Goal: Use online tool/utility: Use online tool/utility

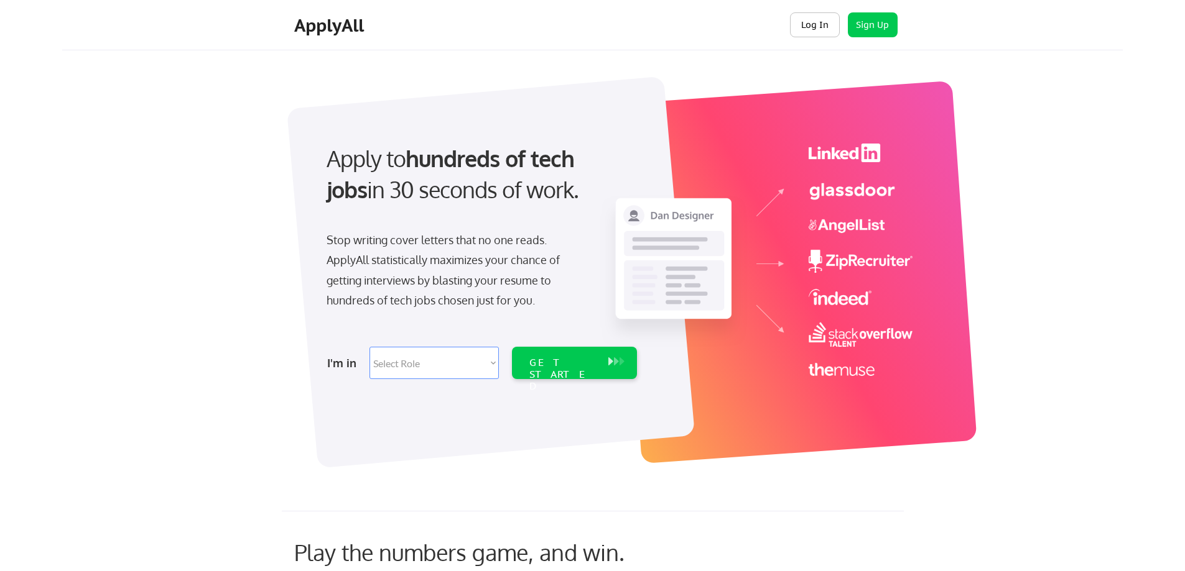
click at [812, 27] on button "Log In" at bounding box center [815, 24] width 50 height 25
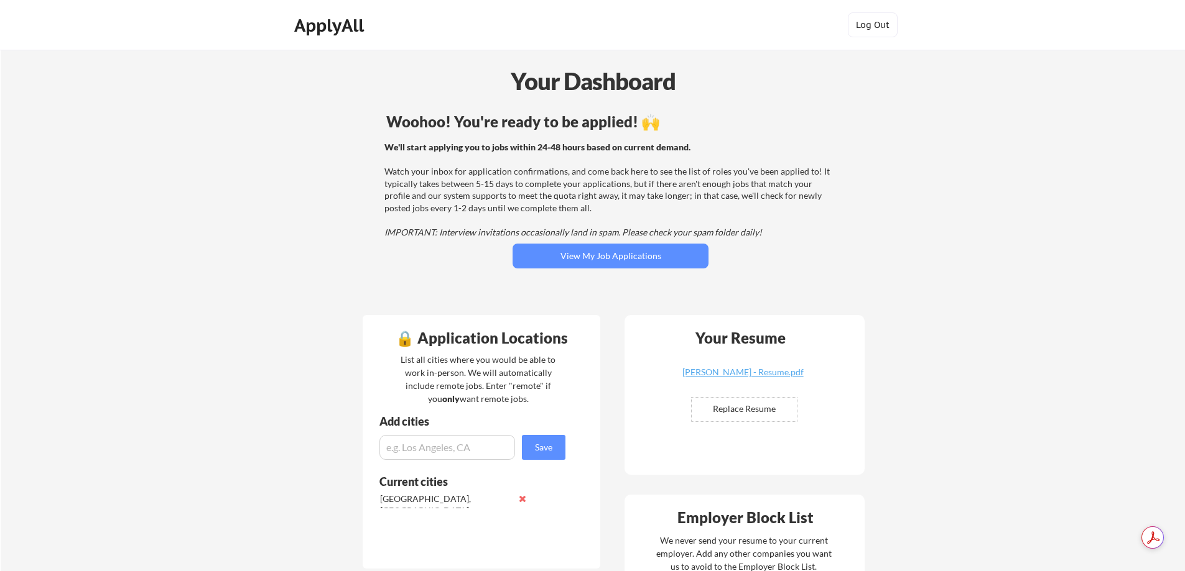
click at [740, 412] on input "file" at bounding box center [744, 410] width 105 height 24
type input "C:\fakepath\[PERSON_NAME] - Resume.pdf"
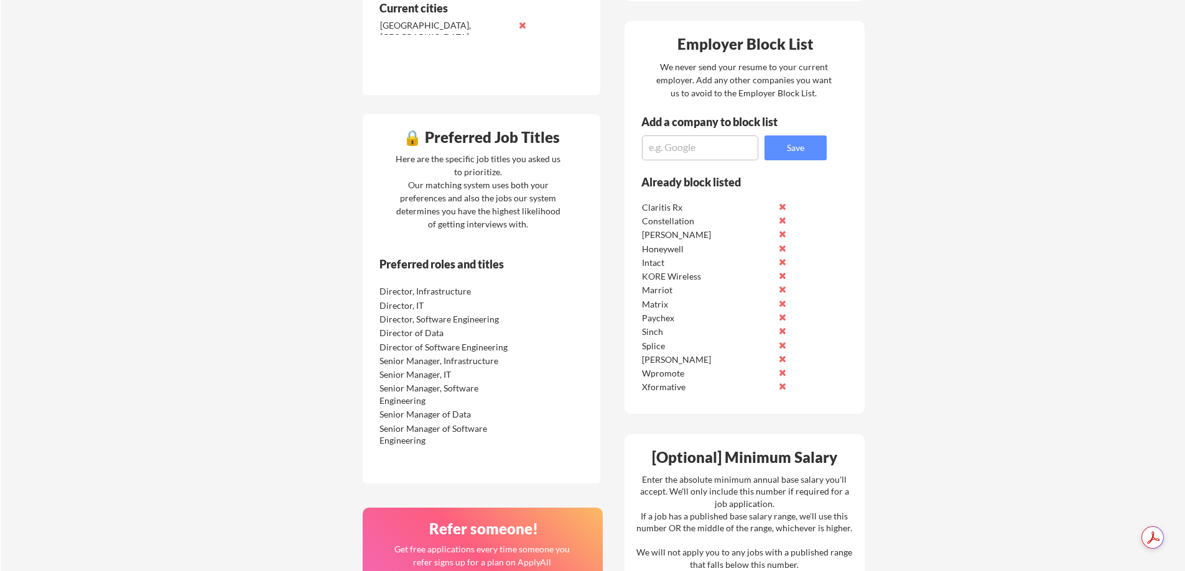
scroll to position [497, 0]
